Goal: Communication & Community: Participate in discussion

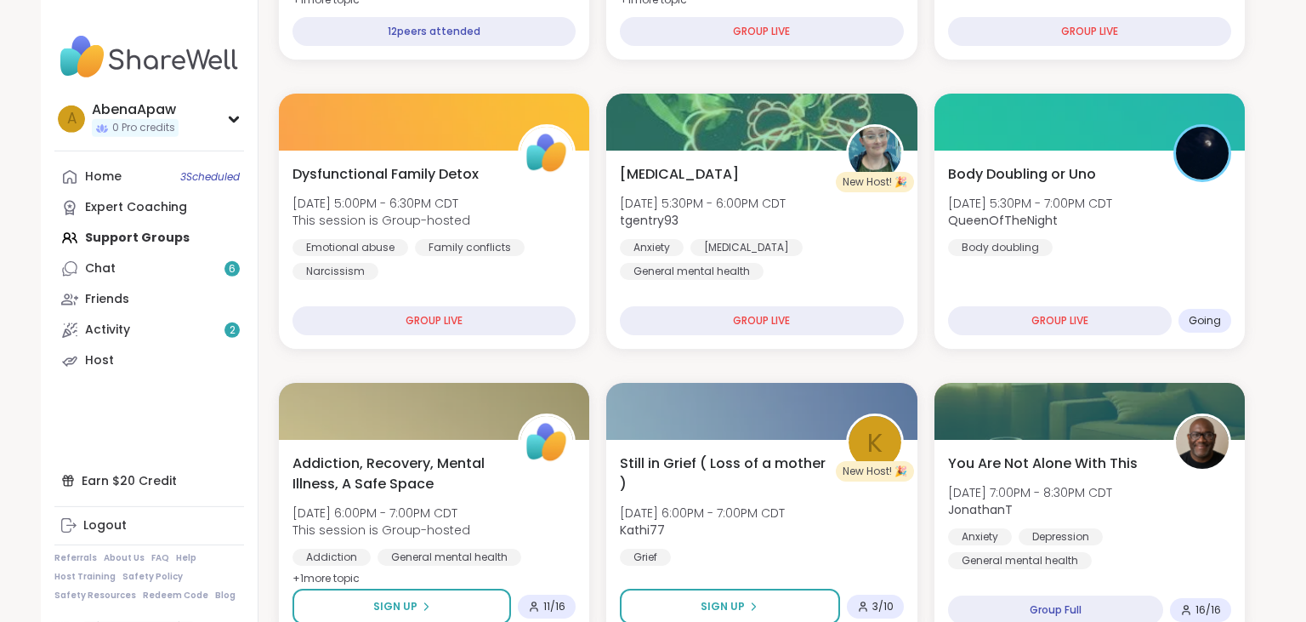
scroll to position [703, 0]
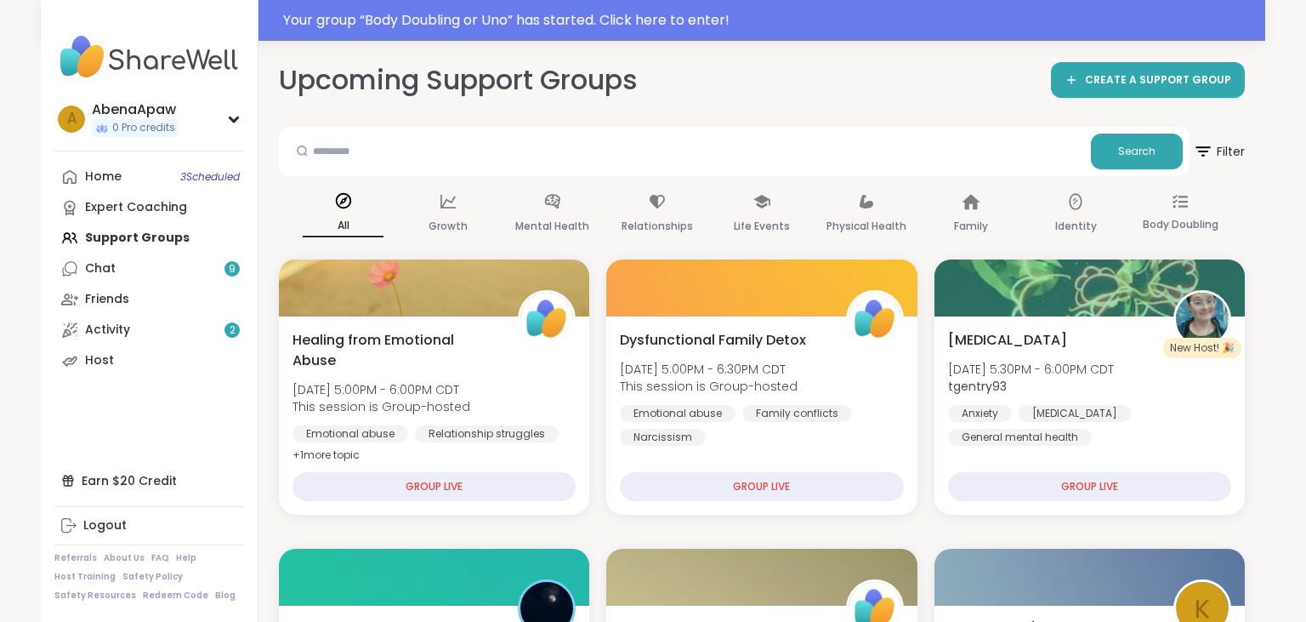
scroll to position [703, 0]
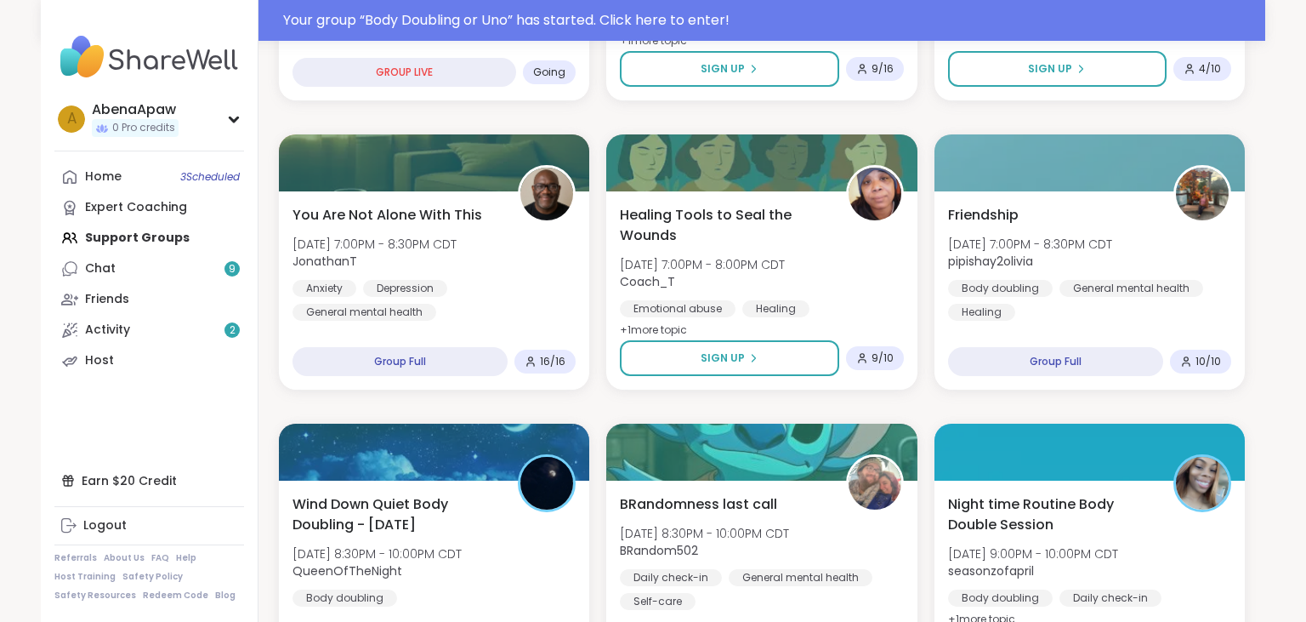
click at [539, 19] on div "Your group “ Body Doubling or Uno ” has started. Click here to enter!" at bounding box center [769, 20] width 972 height 20
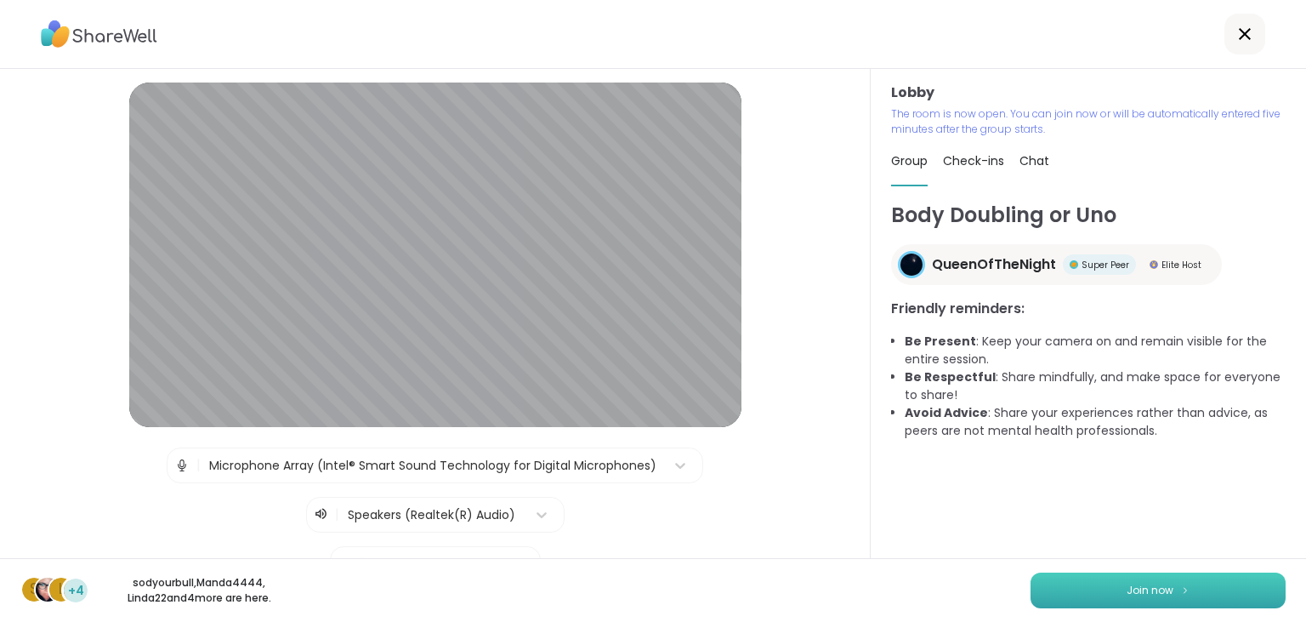
click at [1097, 595] on button "Join now" at bounding box center [1157, 590] width 255 height 36
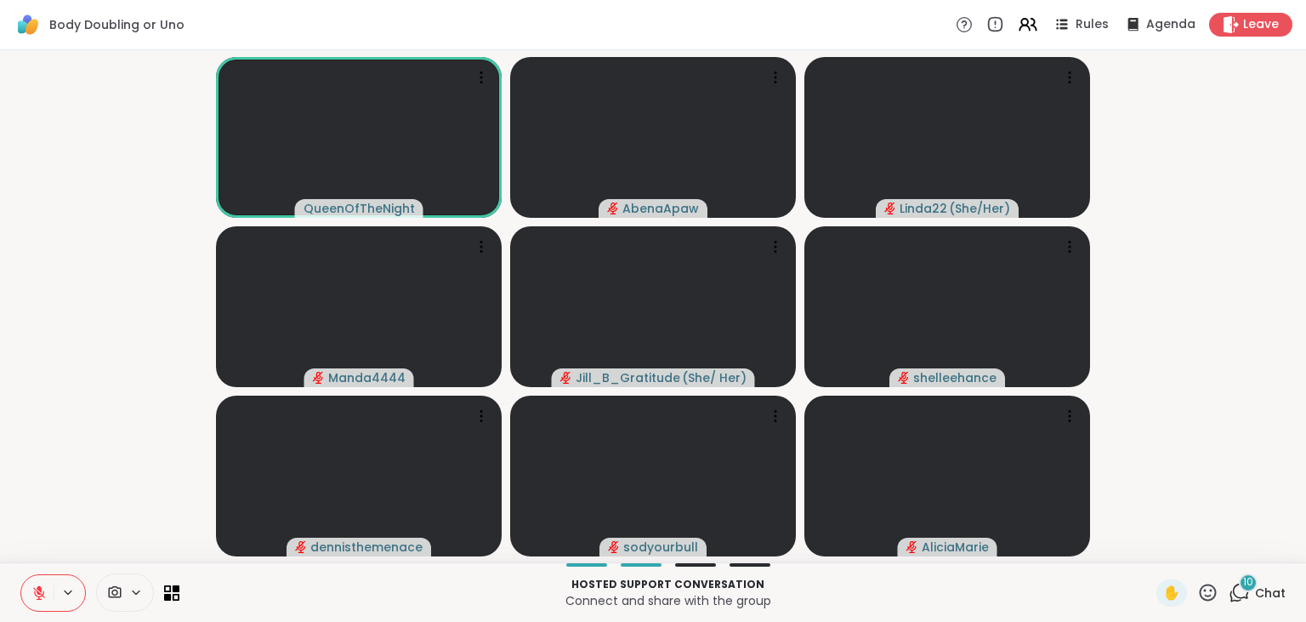
click at [26, 593] on button at bounding box center [37, 593] width 32 height 36
click at [1258, 580] on div "10 Chat" at bounding box center [1257, 592] width 57 height 27
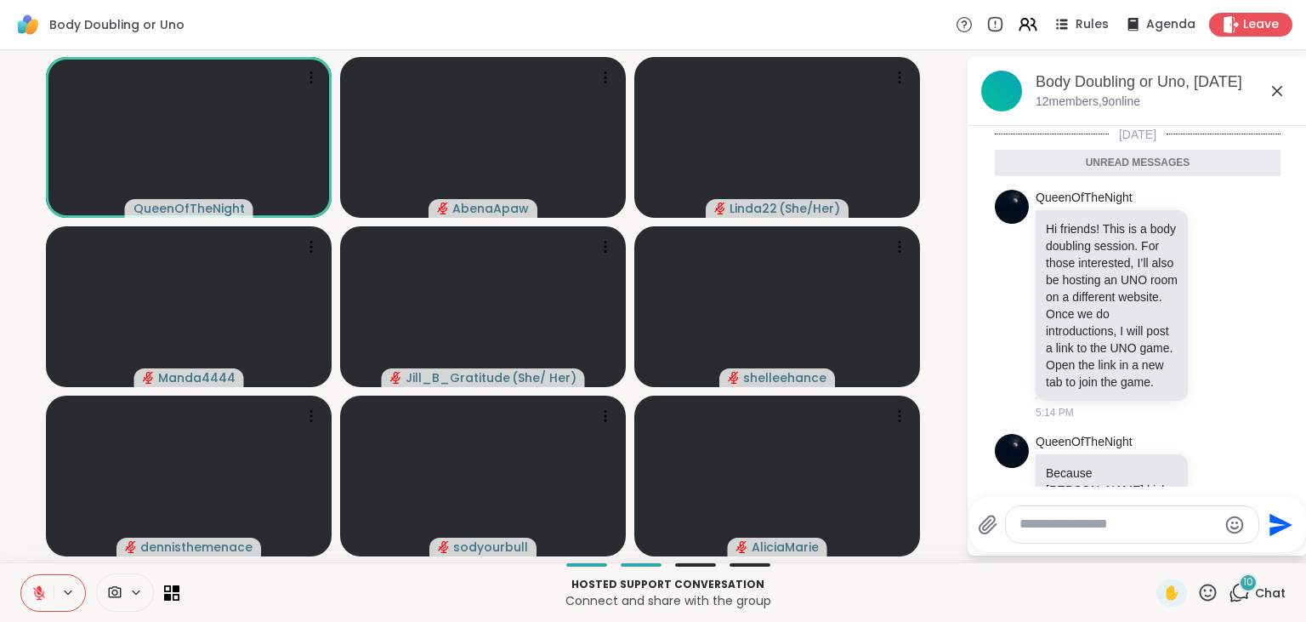
scroll to position [1609, 0]
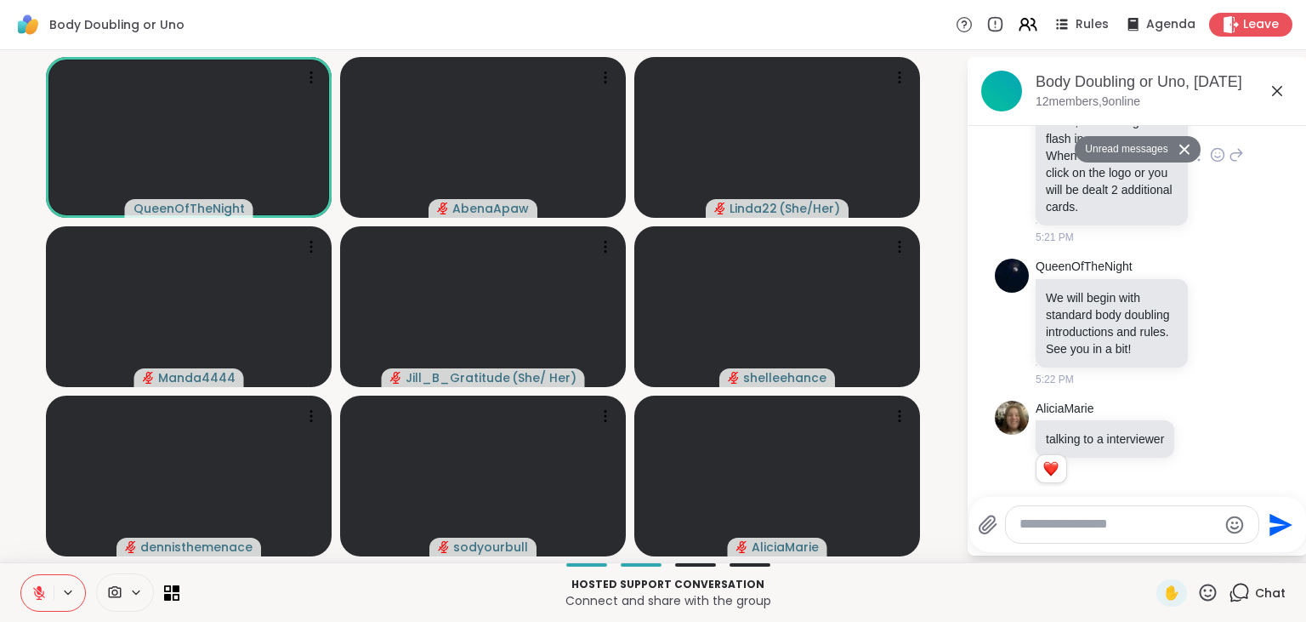
click at [1225, 156] on div "QueenOfTheNight Once you reach two cards, an Uno logo will flash in your screen…" at bounding box center [1140, 155] width 208 height 179
click at [1158, 154] on button "Unread messages" at bounding box center [1124, 149] width 98 height 27
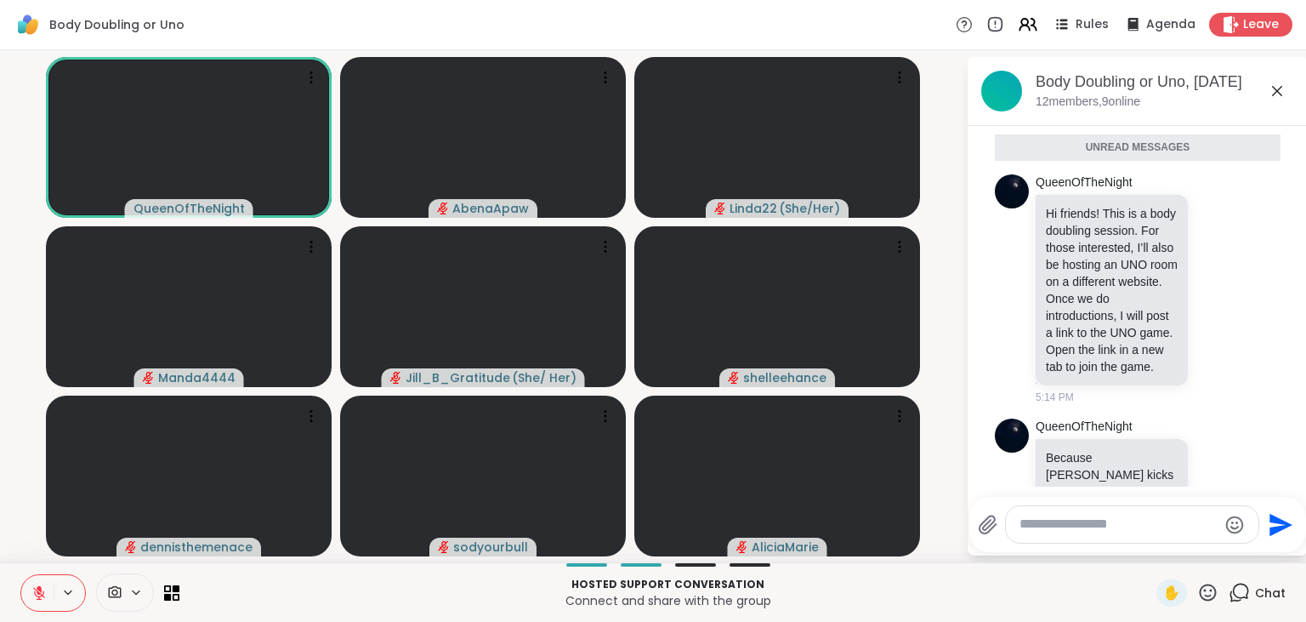
scroll to position [3, 0]
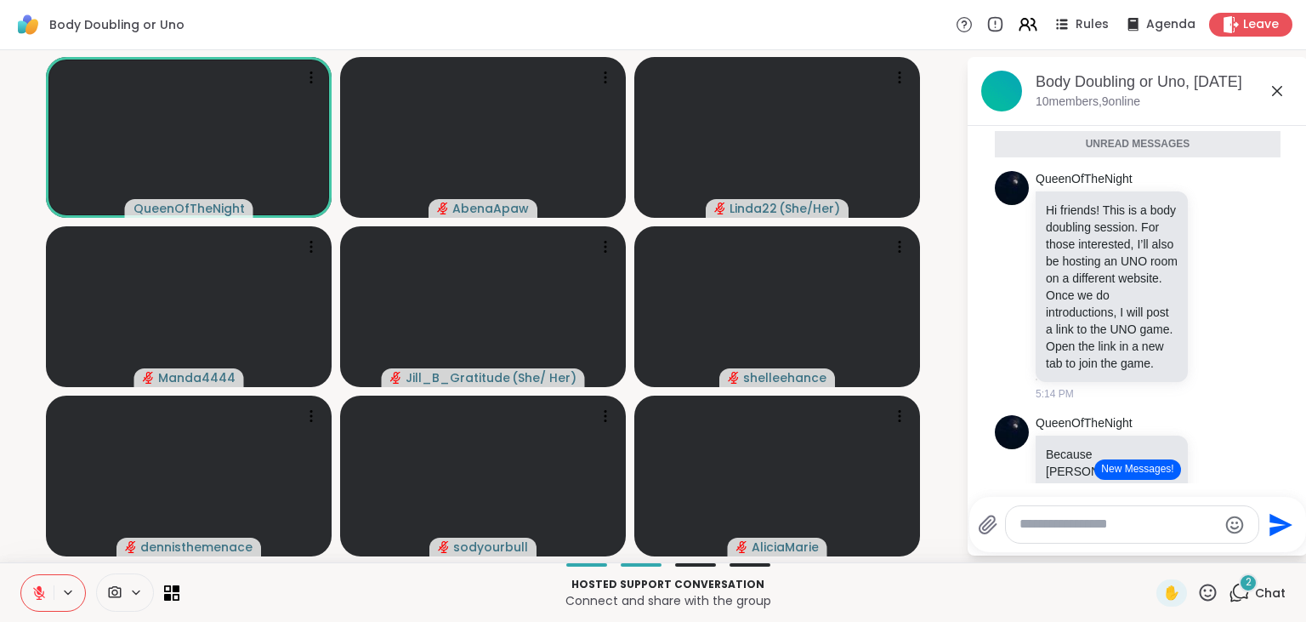
click at [1131, 464] on button "New Messages!" at bounding box center [1137, 469] width 86 height 20
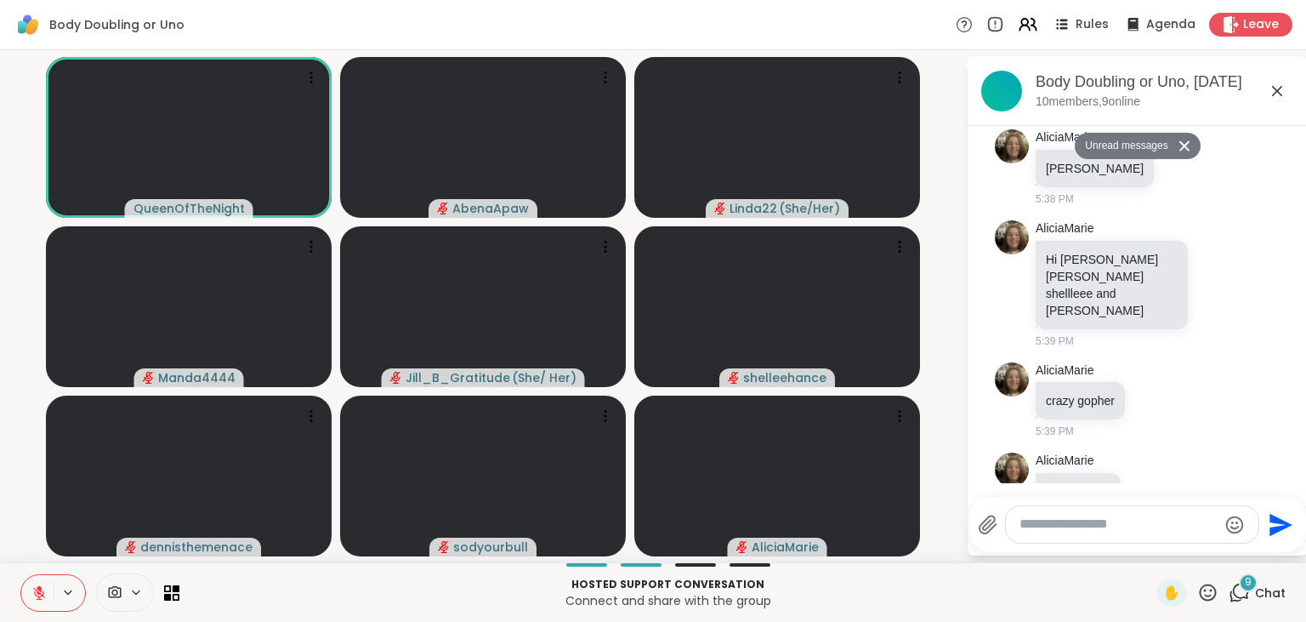
scroll to position [2777, 0]
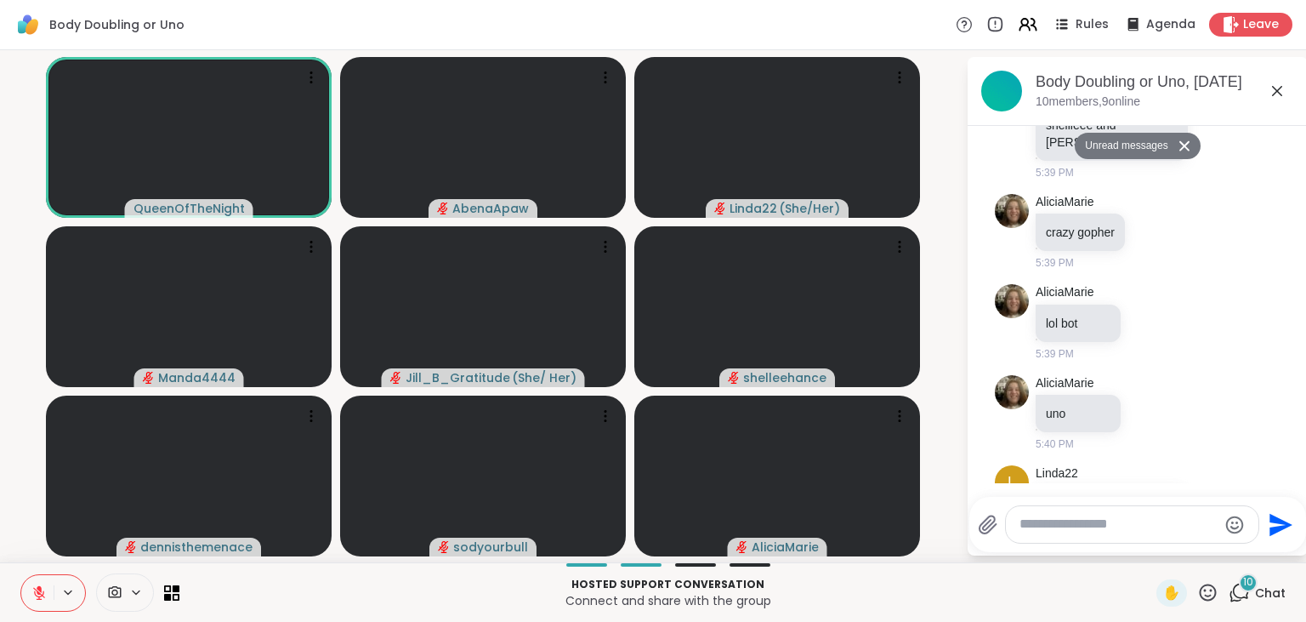
click at [1059, 531] on textarea "Type your message" at bounding box center [1118, 524] width 198 height 18
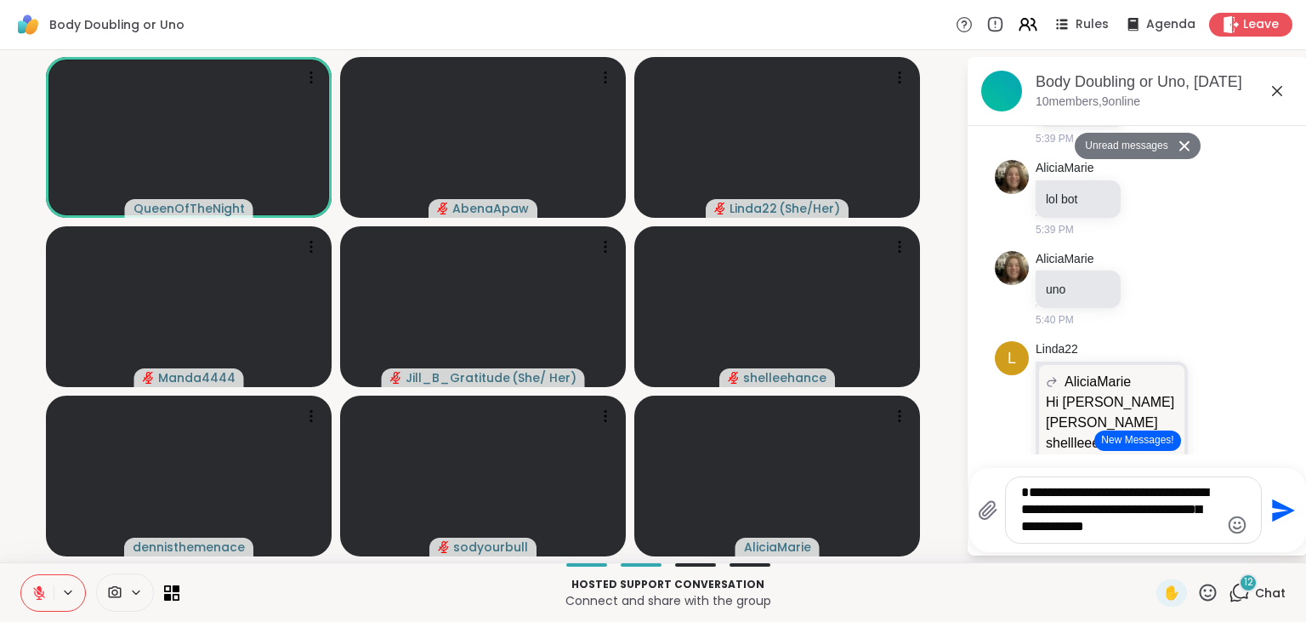
type textarea "**********"
click at [1233, 525] on icon "Emoji picker" at bounding box center [1237, 524] width 20 height 20
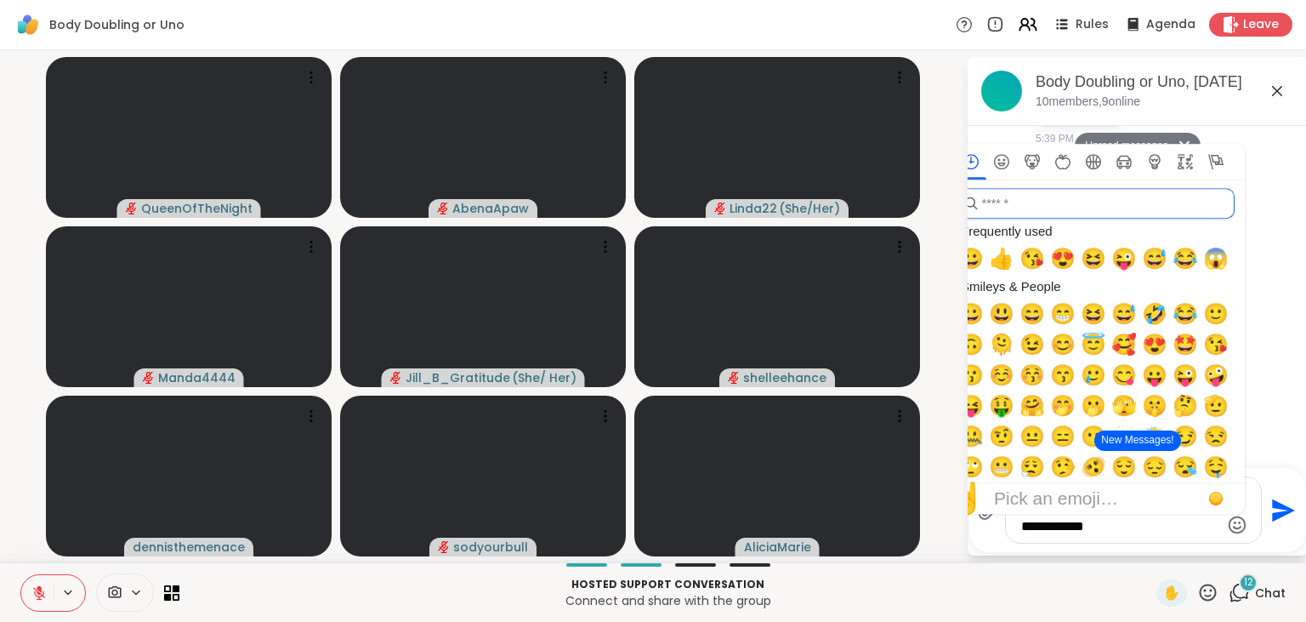
click at [1010, 200] on input "search" at bounding box center [1095, 203] width 279 height 31
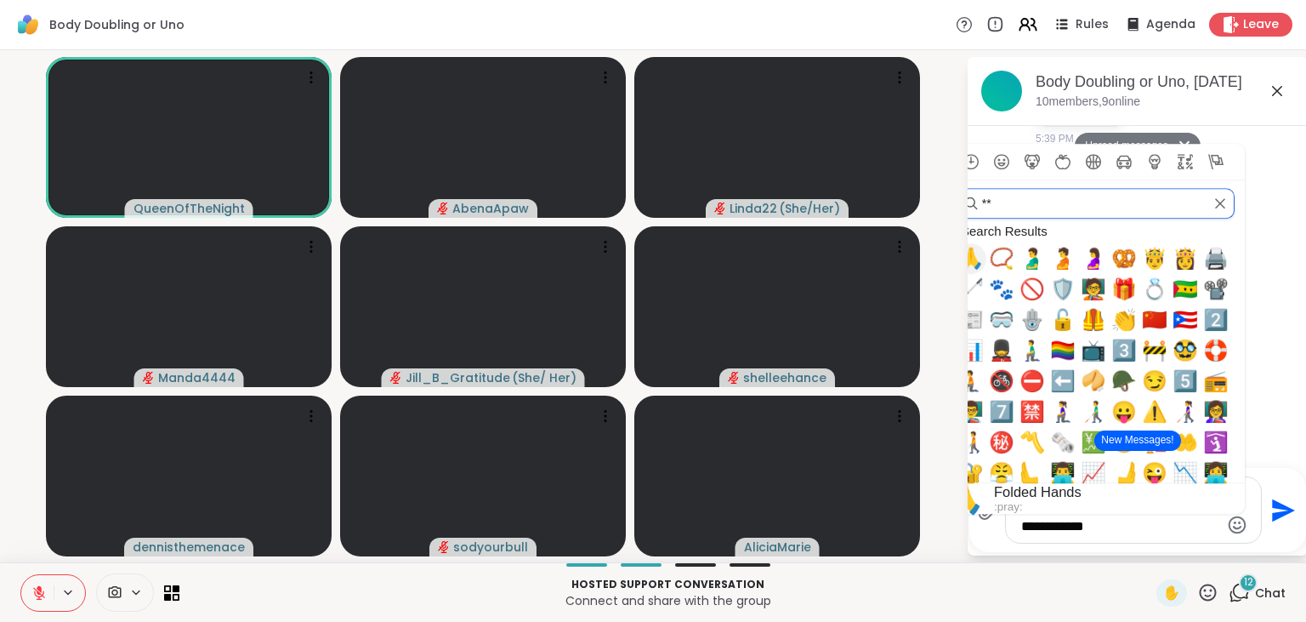
type input "*"
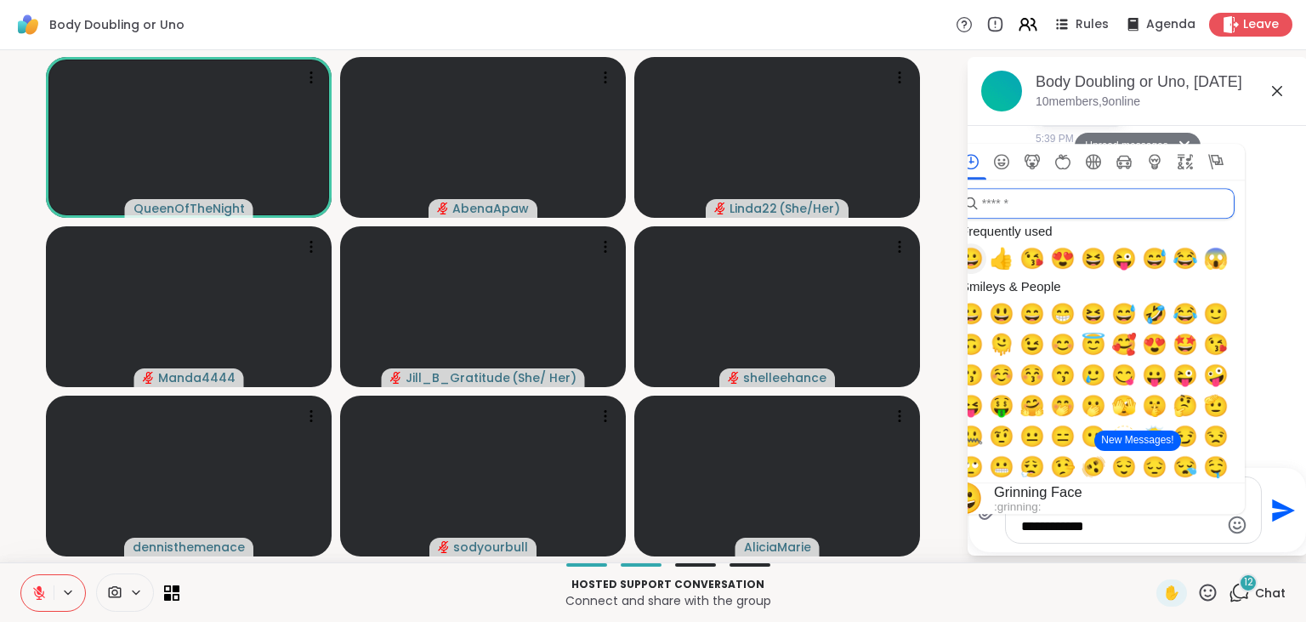
click at [974, 259] on span "😀" at bounding box center [971, 259] width 26 height 24
click at [1280, 519] on icon "Send" at bounding box center [1281, 510] width 27 height 27
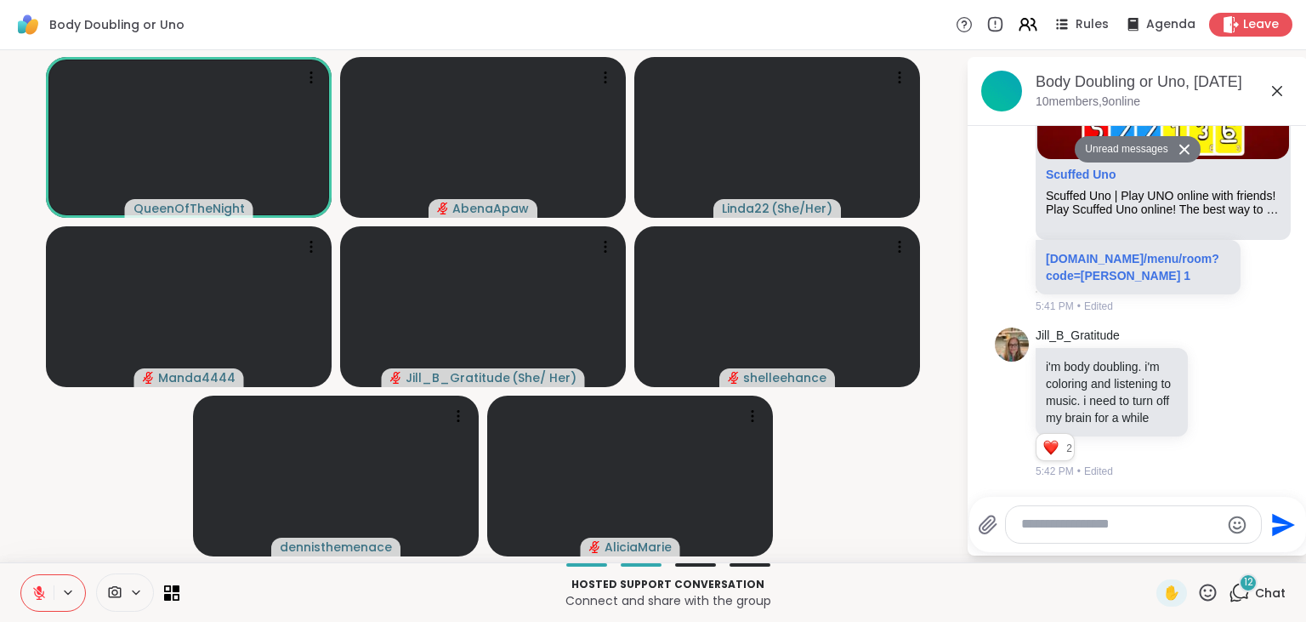
scroll to position [3635, 0]
